Goal: Task Accomplishment & Management: Manage account settings

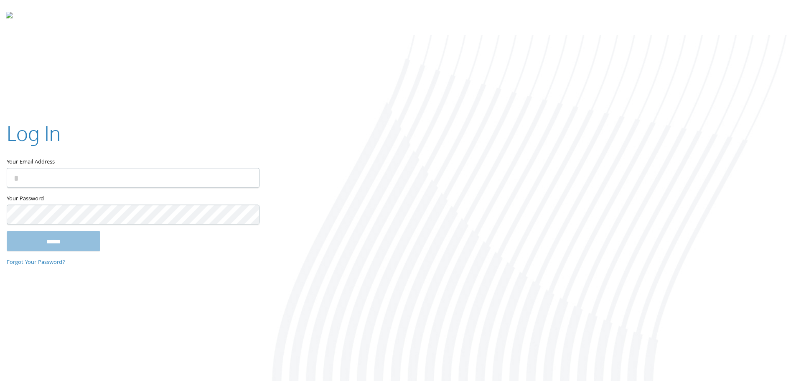
type input "**********"
click at [89, 245] on input "******" at bounding box center [54, 241] width 94 height 20
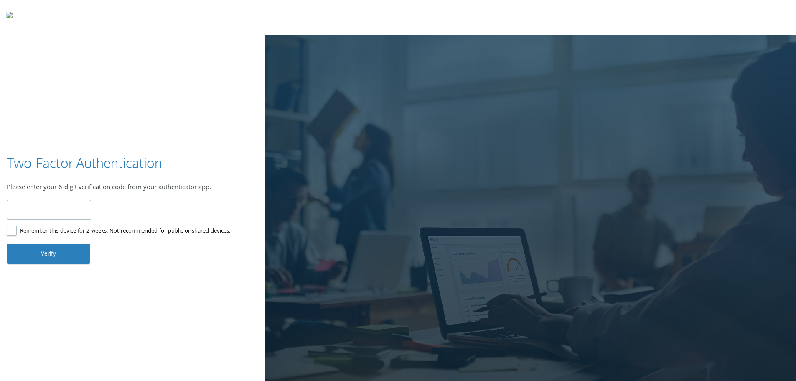
click at [86, 208] on input "number" at bounding box center [49, 210] width 84 height 20
type input "******"
